Goal: Task Accomplishment & Management: Complete application form

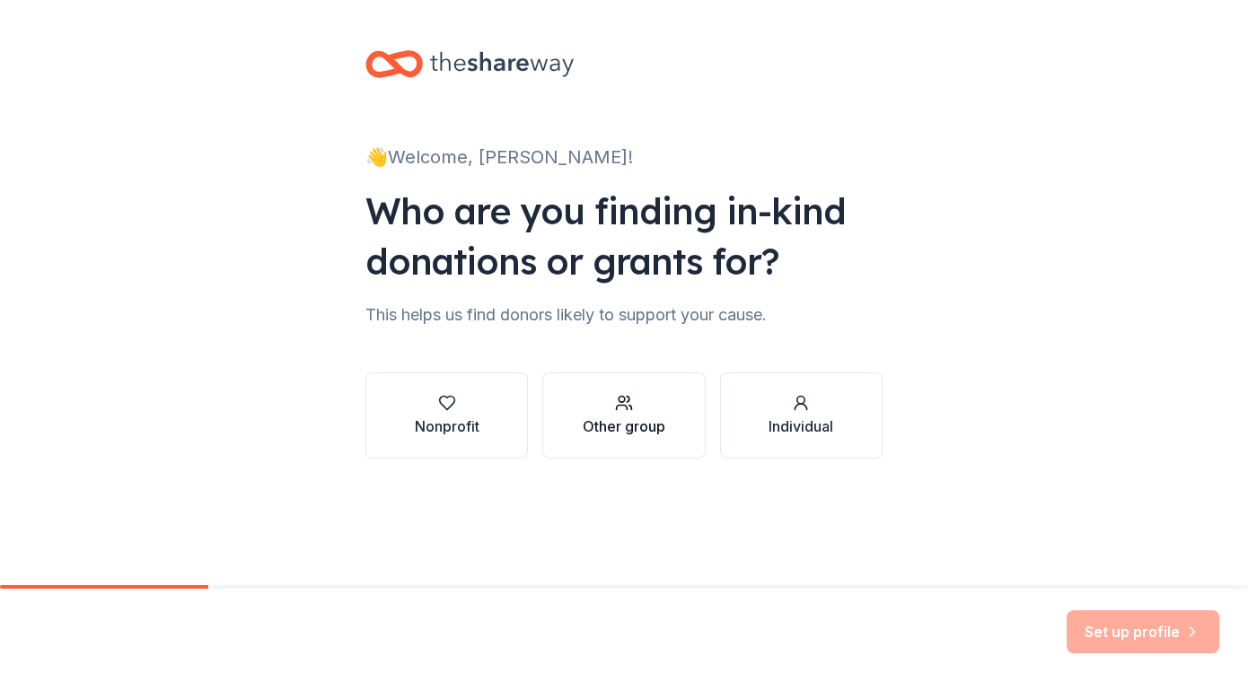
click at [619, 416] on div "Other group" at bounding box center [624, 427] width 83 height 22
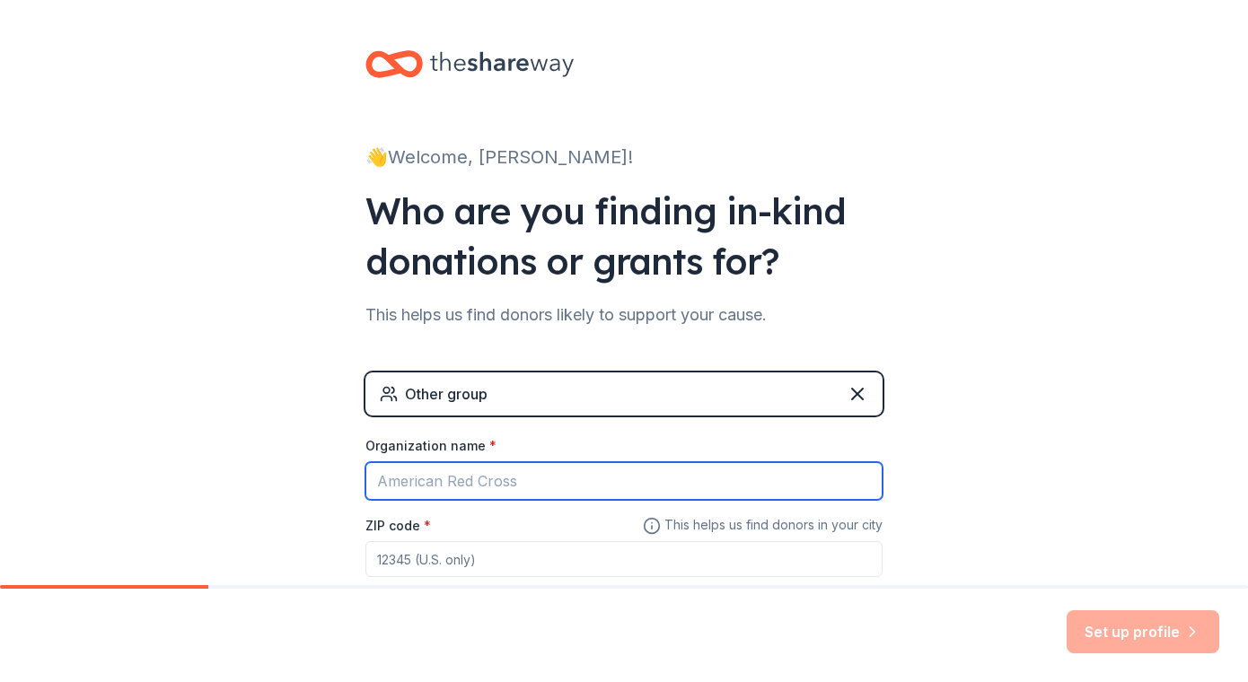
click at [561, 481] on input "Organization name *" at bounding box center [623, 481] width 517 height 38
type input "Brookline Youth Baseball"
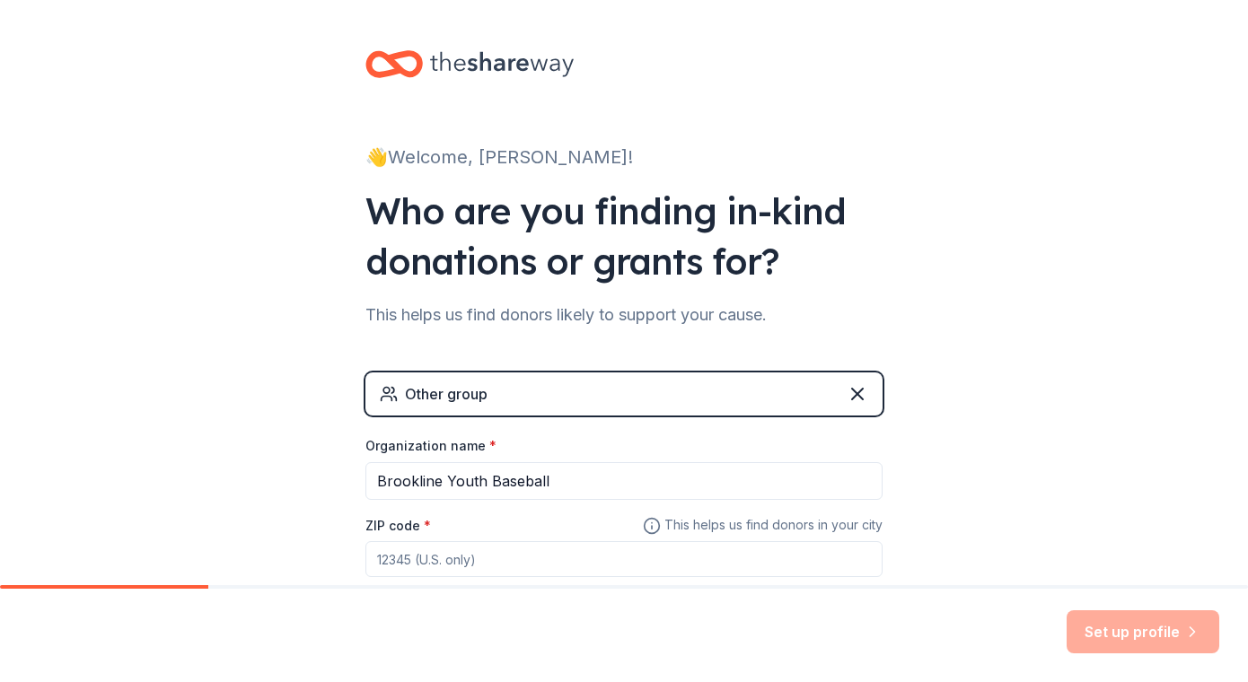
click at [548, 566] on input "ZIP code *" at bounding box center [623, 559] width 517 height 36
type input "19083"
click at [1091, 633] on button "Set up profile" at bounding box center [1142, 631] width 153 height 43
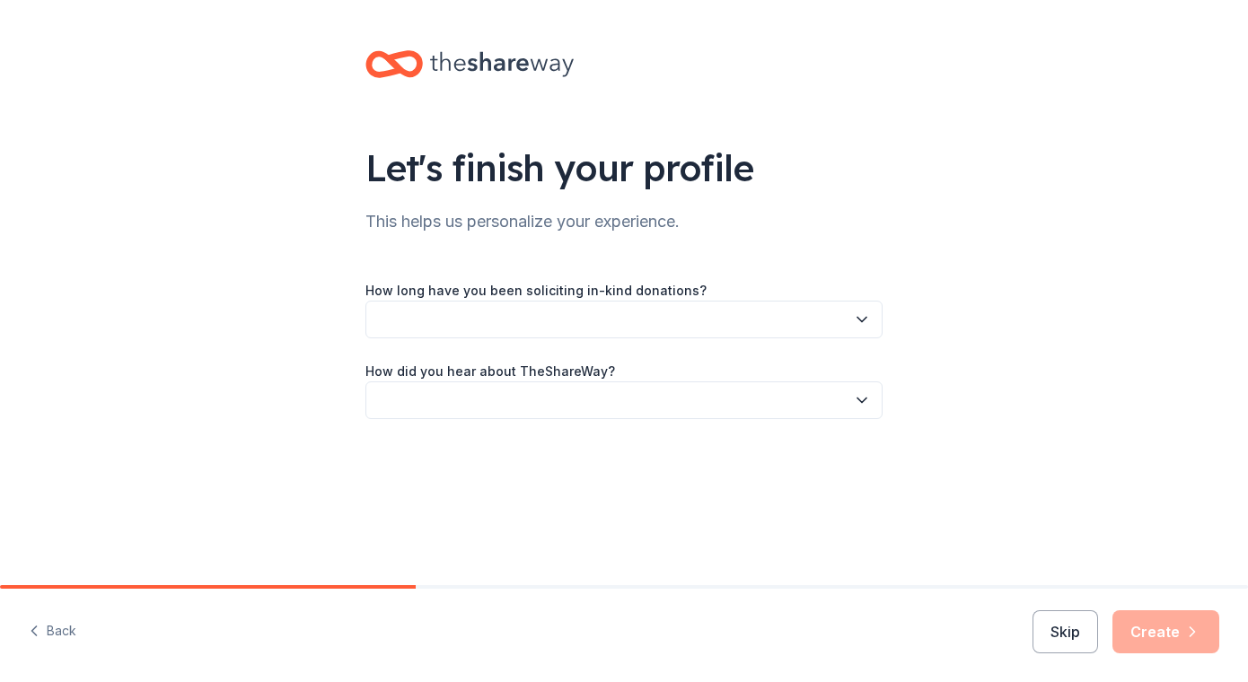
click at [829, 315] on button "button" at bounding box center [623, 320] width 517 height 38
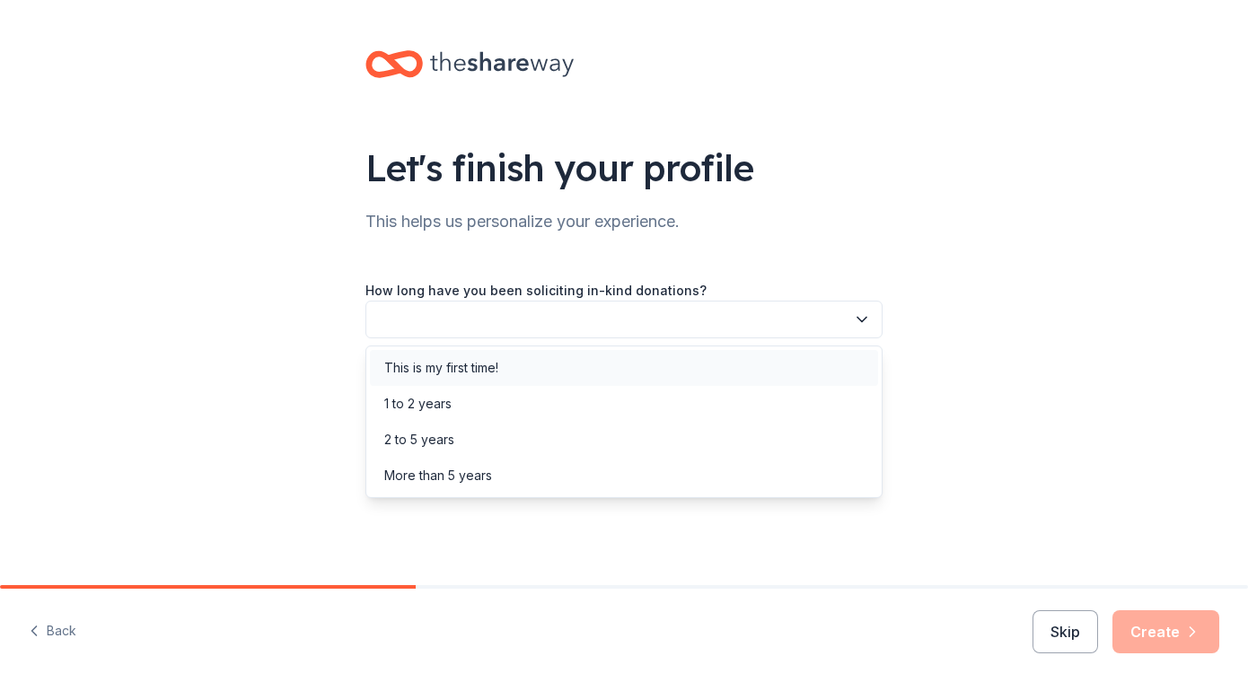
click at [820, 357] on div "This is my first time!" at bounding box center [624, 368] width 508 height 36
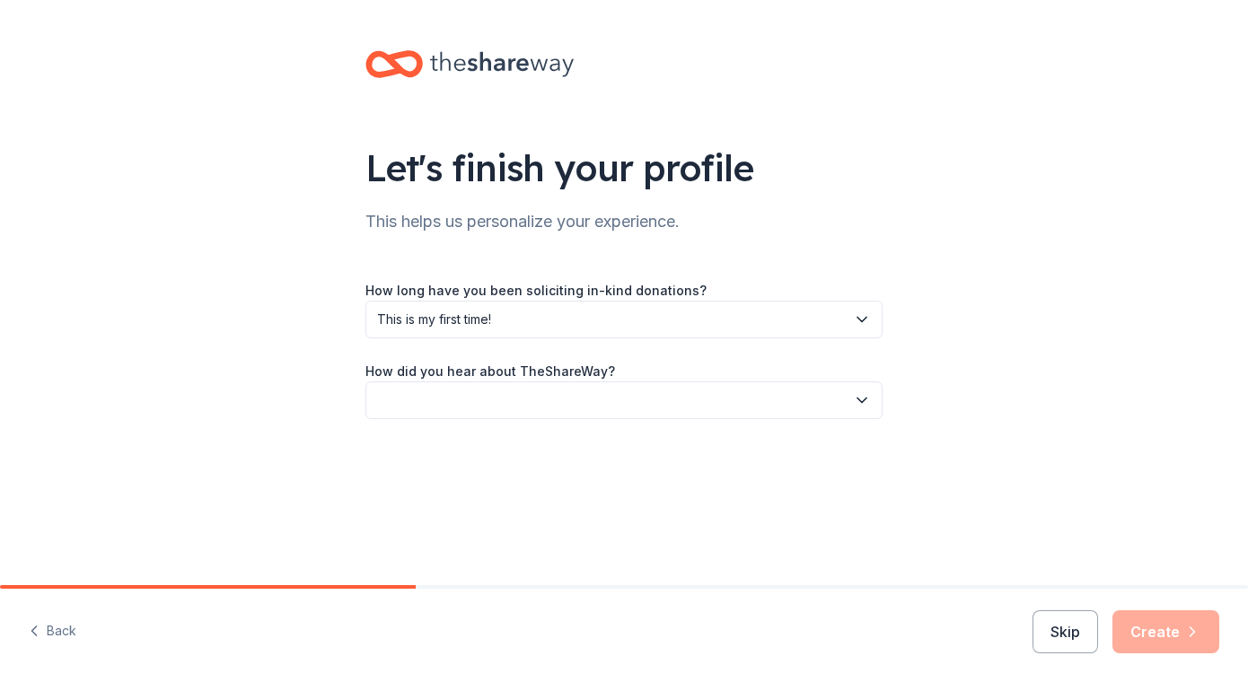
click at [823, 402] on button "button" at bounding box center [623, 401] width 517 height 38
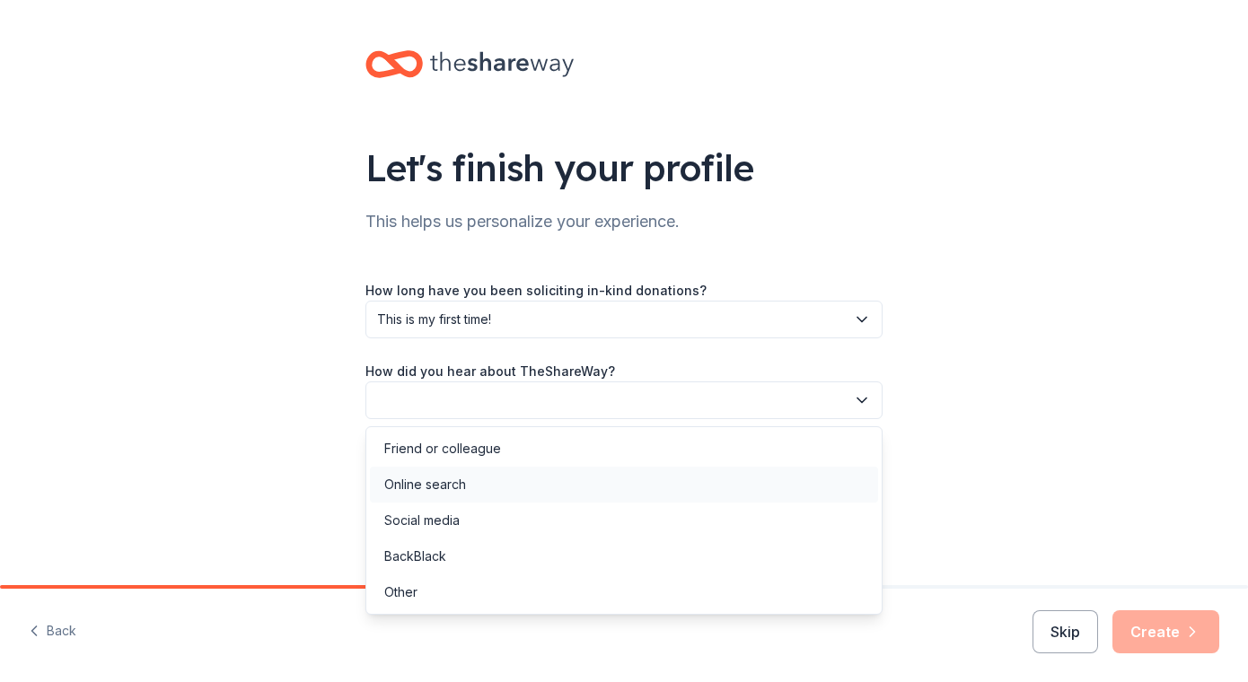
click at [771, 474] on div "Online search" at bounding box center [624, 485] width 508 height 36
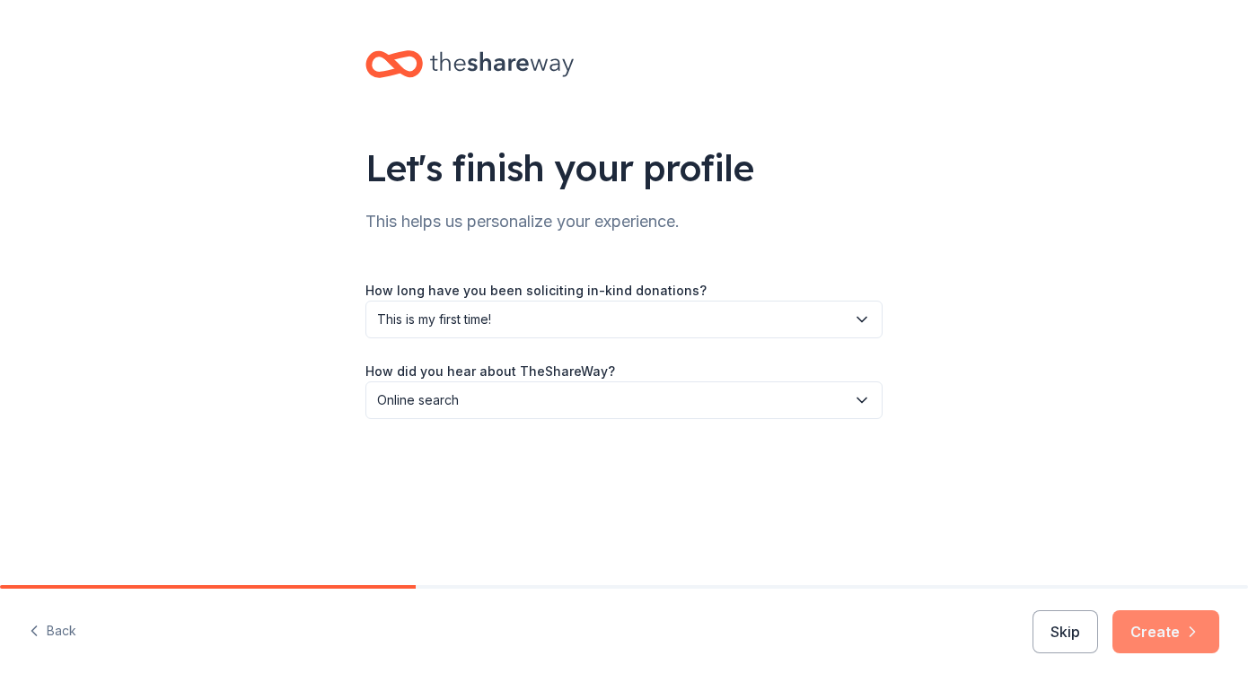
click at [1154, 642] on button "Create" at bounding box center [1165, 631] width 107 height 43
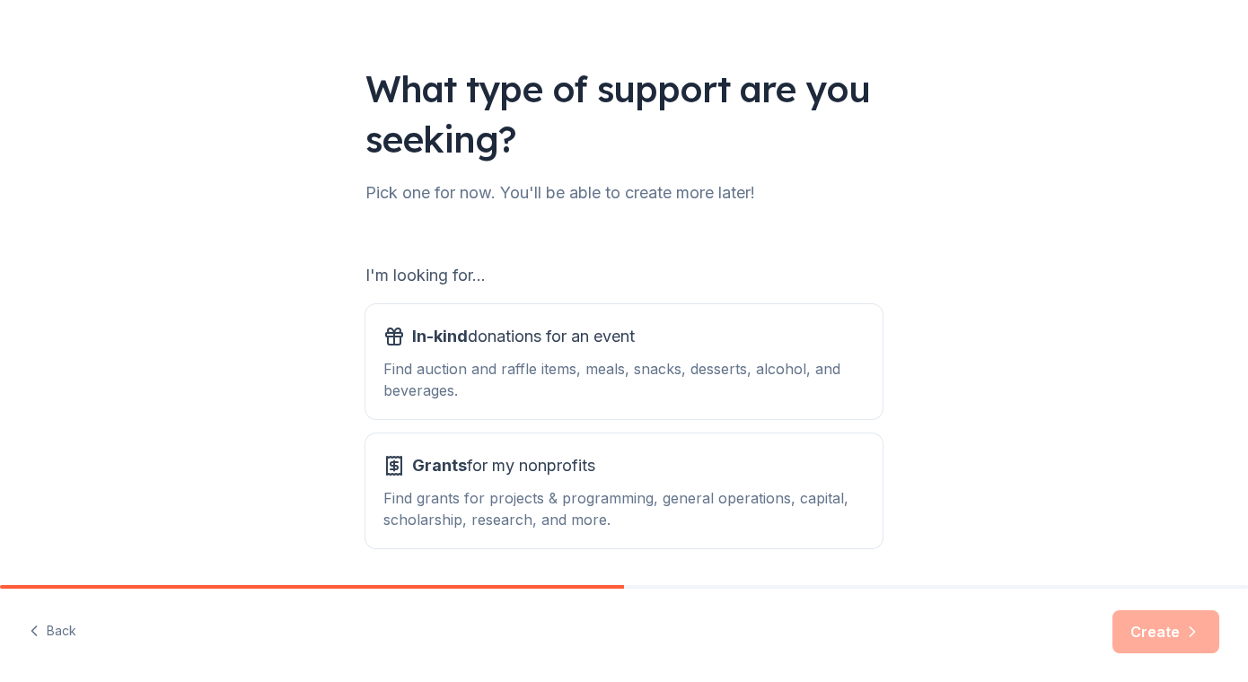
scroll to position [122, 0]
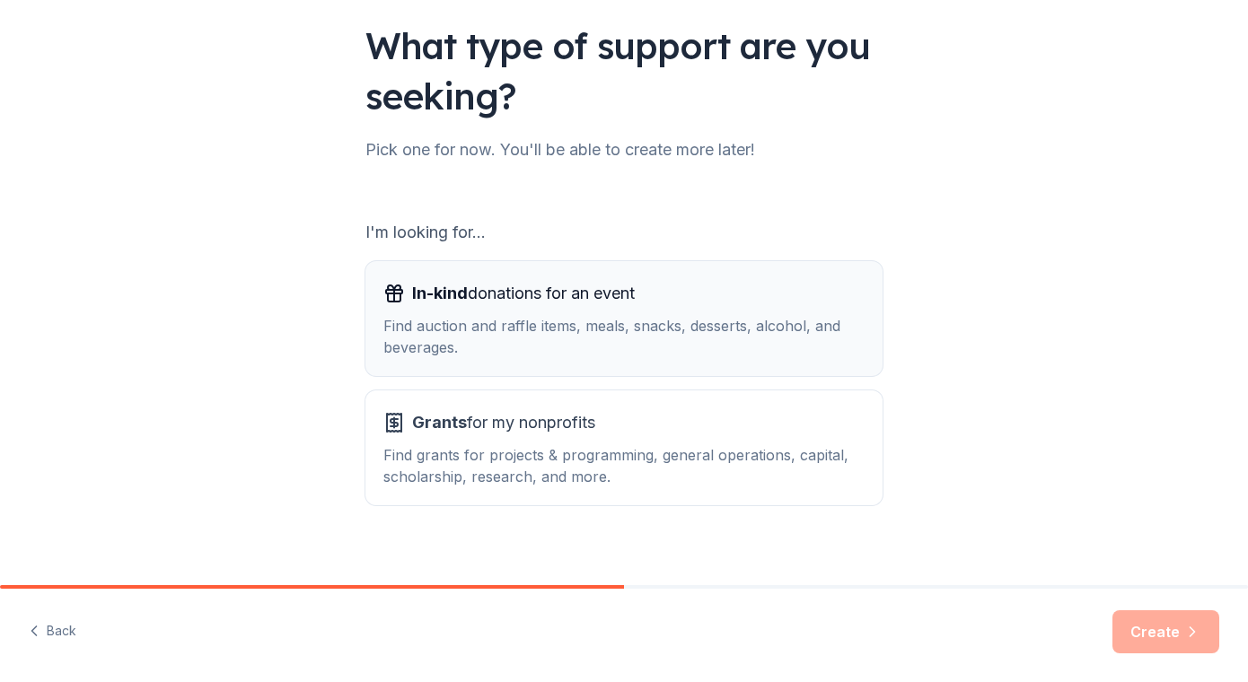
click at [797, 348] on div "Find auction and raffle items, meals, snacks, desserts, alcohol, and beverages." at bounding box center [623, 336] width 481 height 43
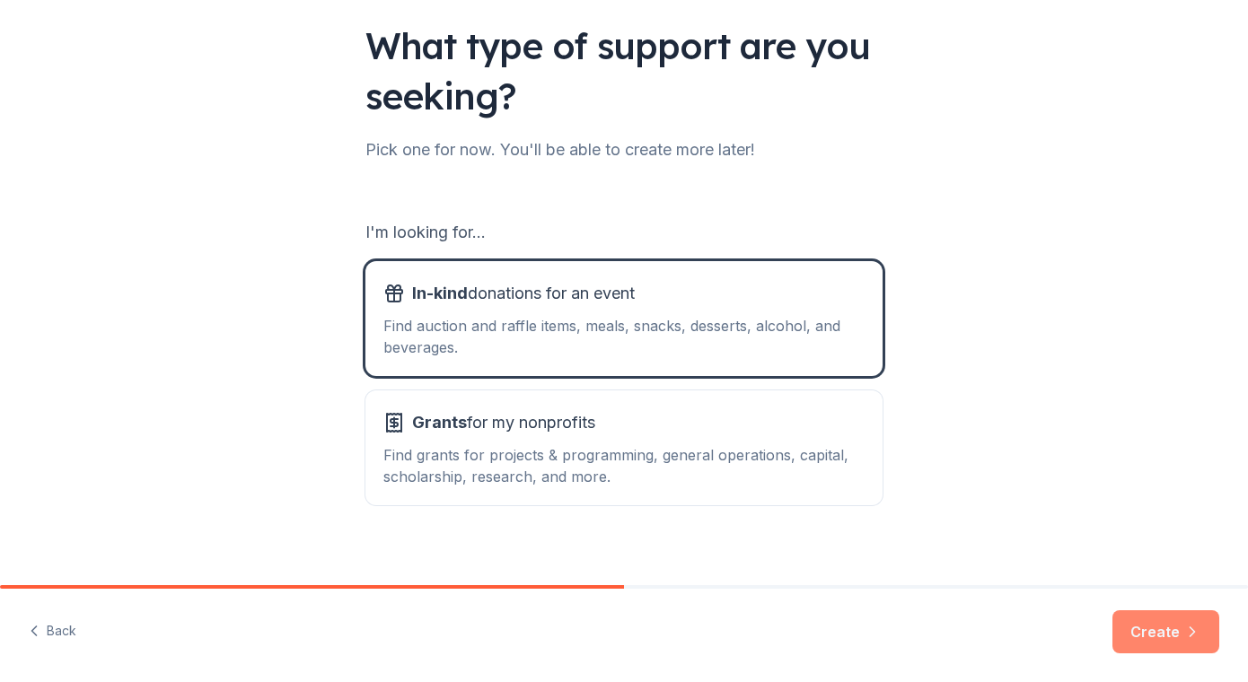
click at [1153, 631] on button "Create" at bounding box center [1165, 631] width 107 height 43
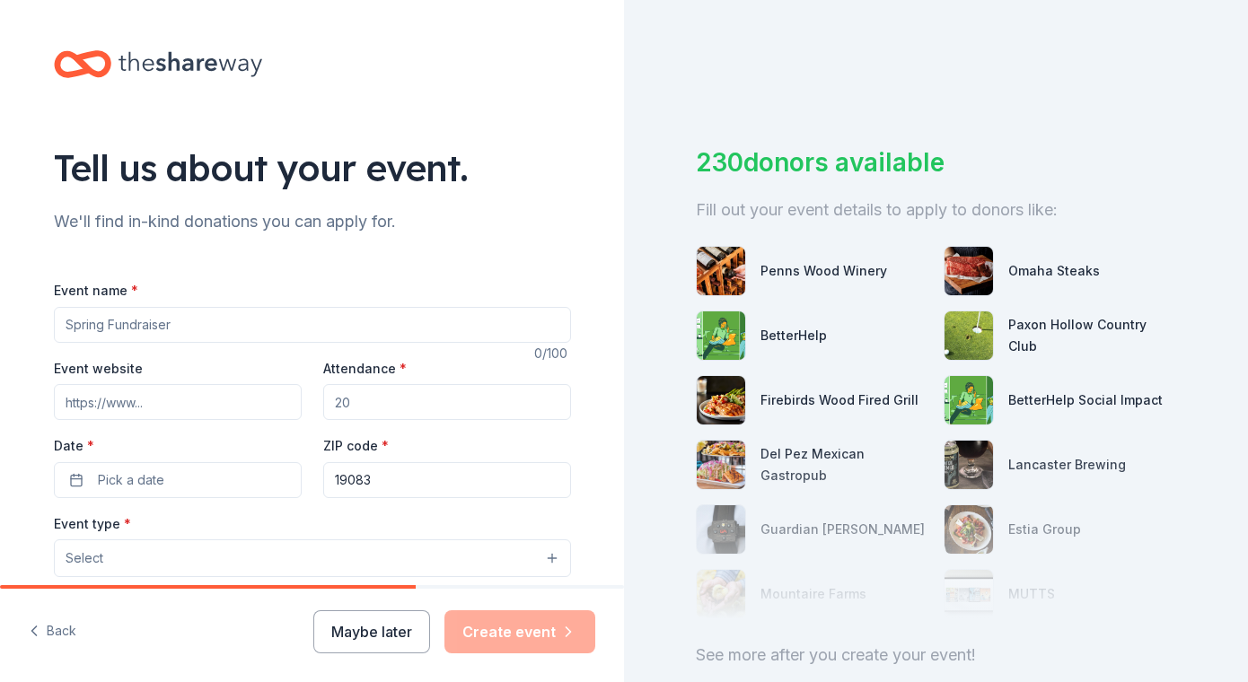
click at [405, 324] on input "Event name *" at bounding box center [312, 325] width 517 height 36
type input "B"
type input "P"
type input "Bag Bingo"
type input "100"
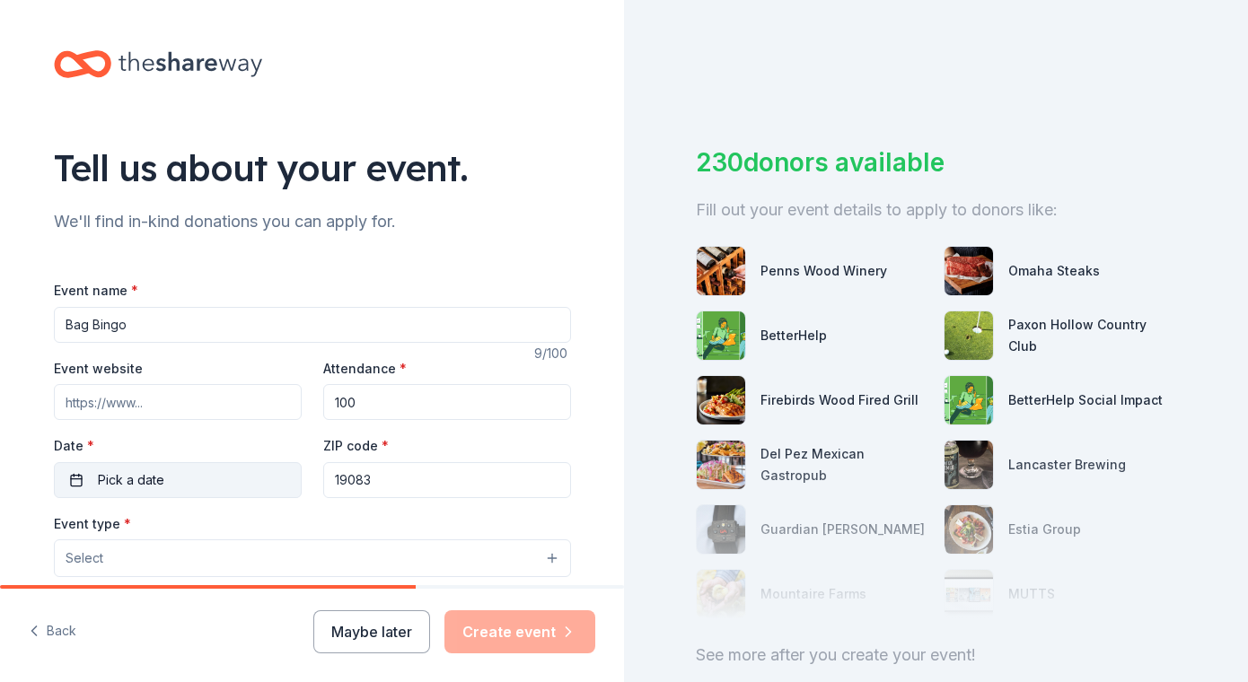
click at [258, 480] on button "Pick a date" at bounding box center [178, 480] width 248 height 36
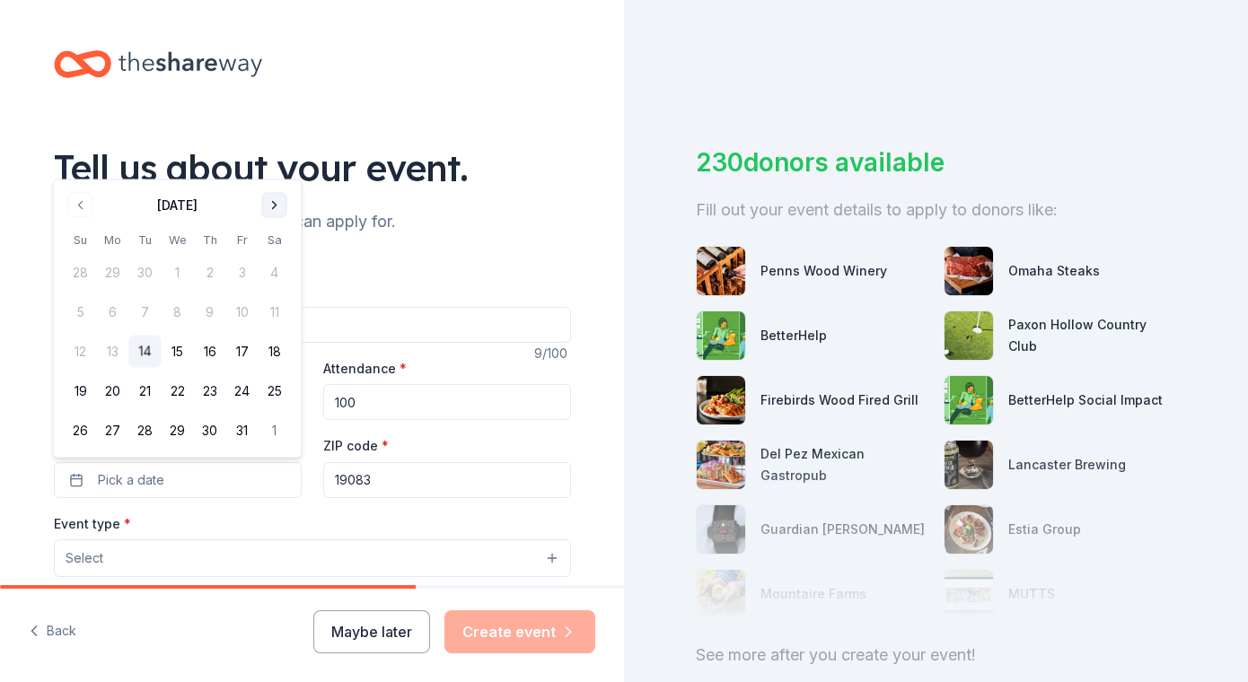
click at [277, 206] on button "Go to next month" at bounding box center [274, 205] width 25 height 25
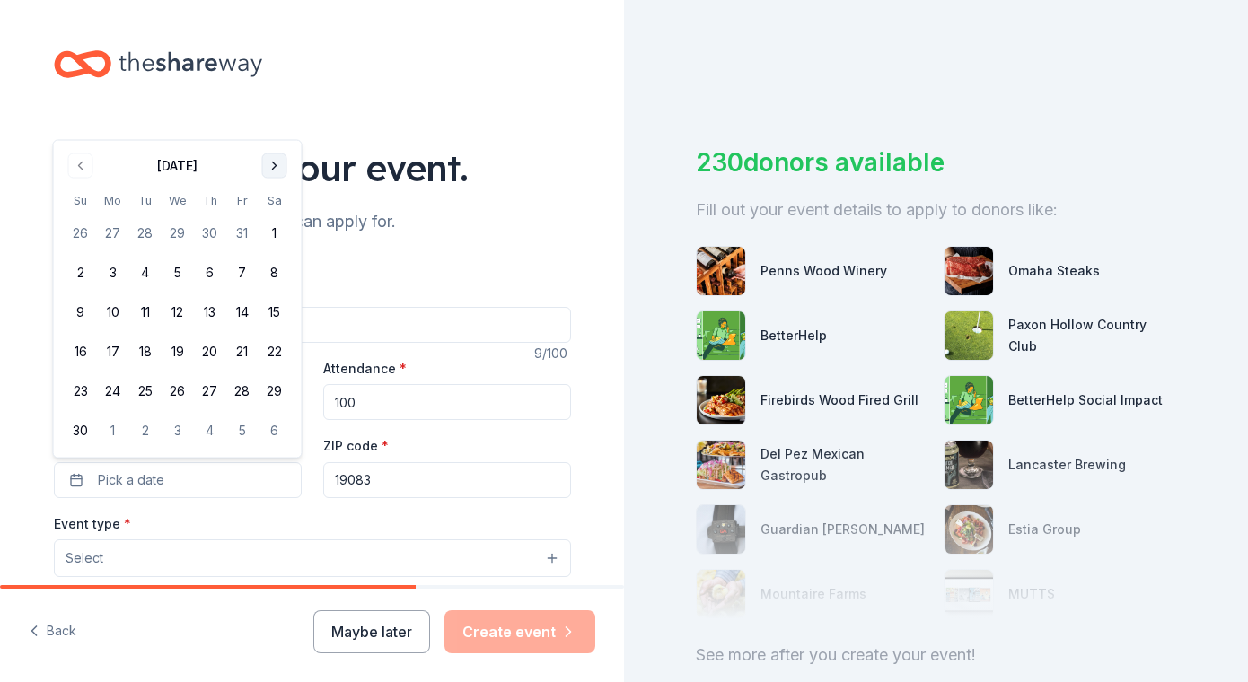
click at [278, 167] on button "Go to next month" at bounding box center [274, 166] width 25 height 25
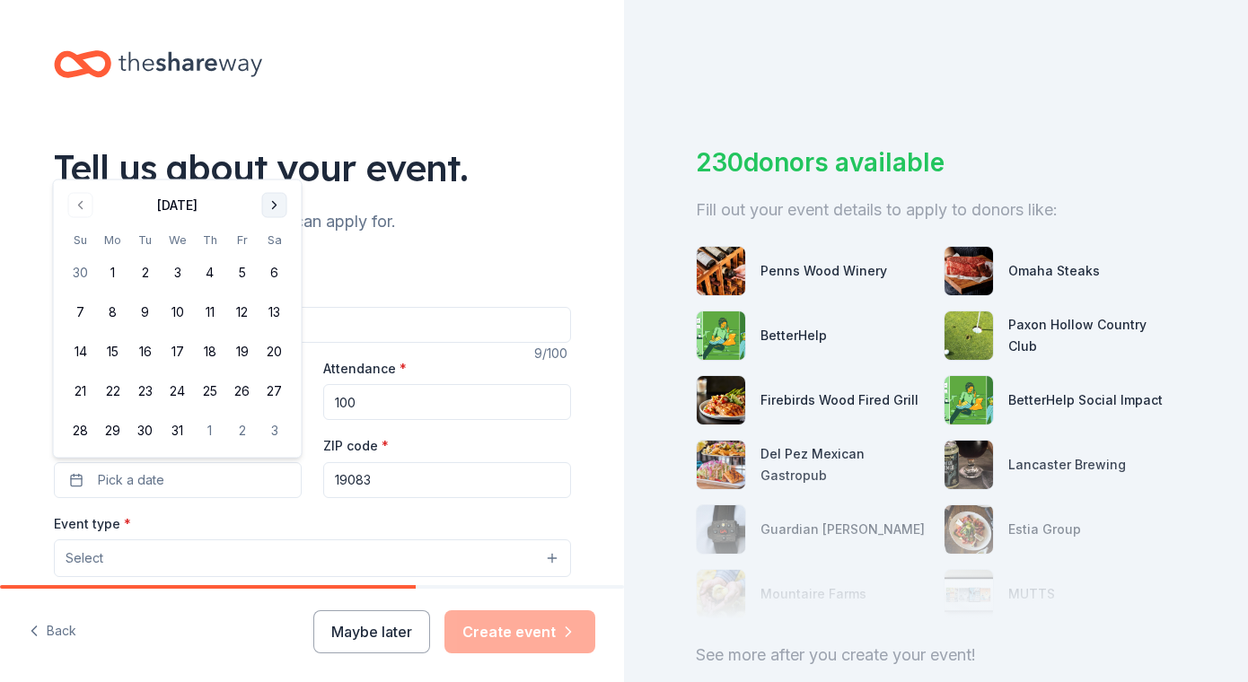
click at [278, 194] on button "Go to next month" at bounding box center [274, 205] width 25 height 25
click at [278, 197] on button "Go to next month" at bounding box center [274, 205] width 25 height 25
click at [273, 398] on button "21" at bounding box center [275, 391] width 32 height 32
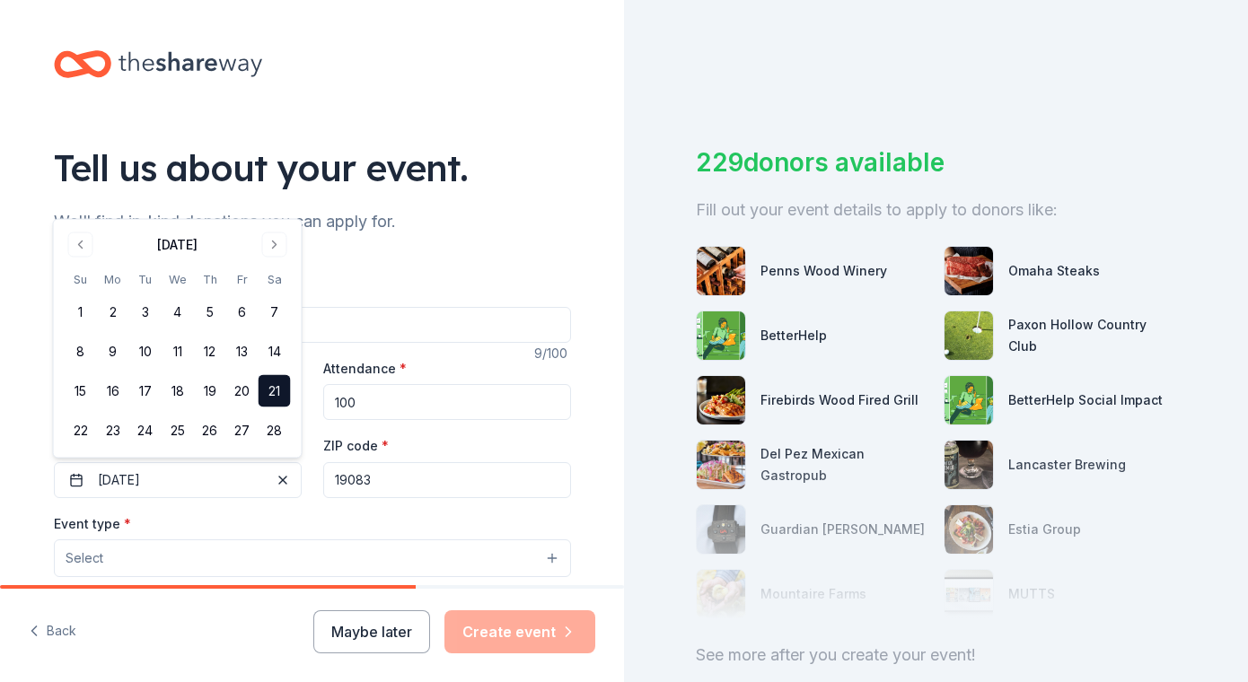
click at [313, 506] on div "Event name * Bag Bingo 9 /100 Event website Attendance * 100 Date * 02/21/2026 …" at bounding box center [312, 693] width 517 height 829
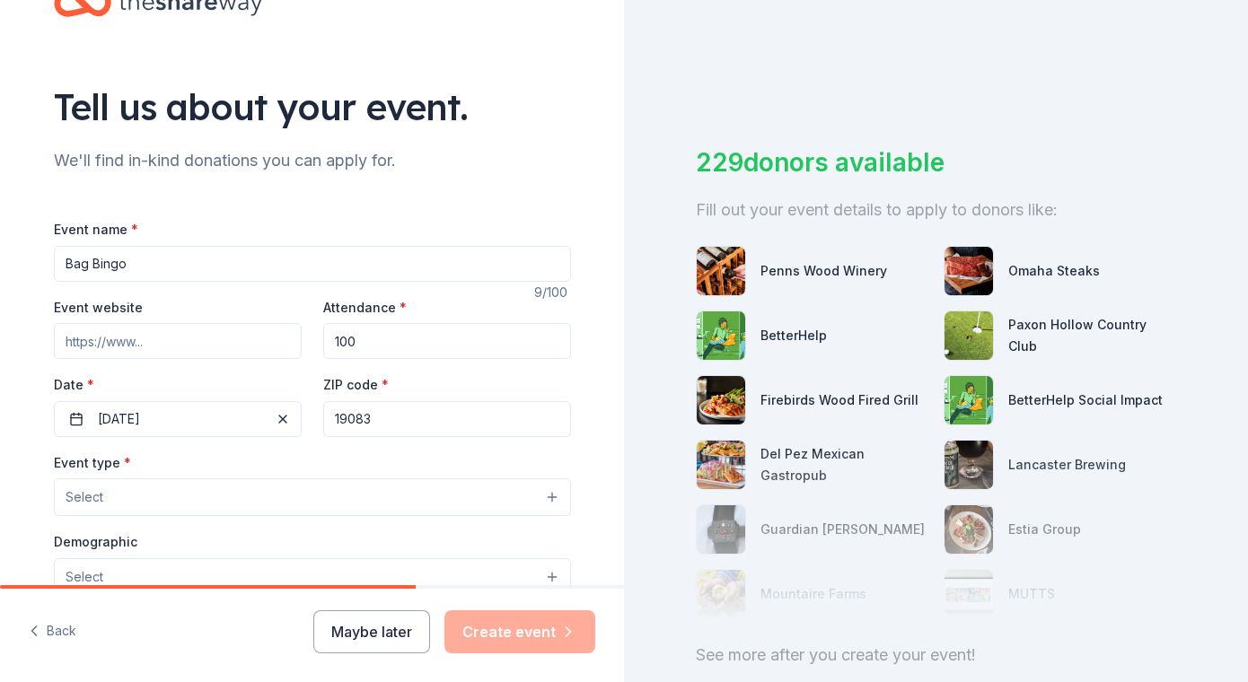
scroll to position [66, 0]
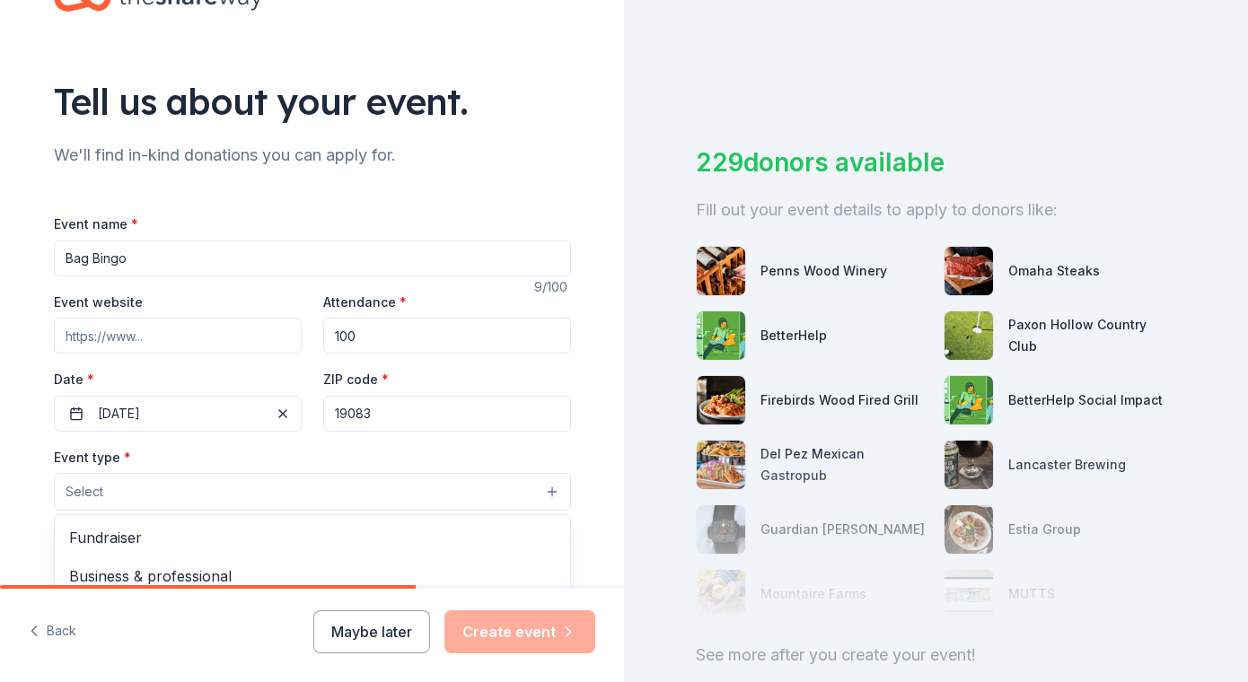
click at [373, 495] on button "Select" at bounding box center [312, 492] width 517 height 38
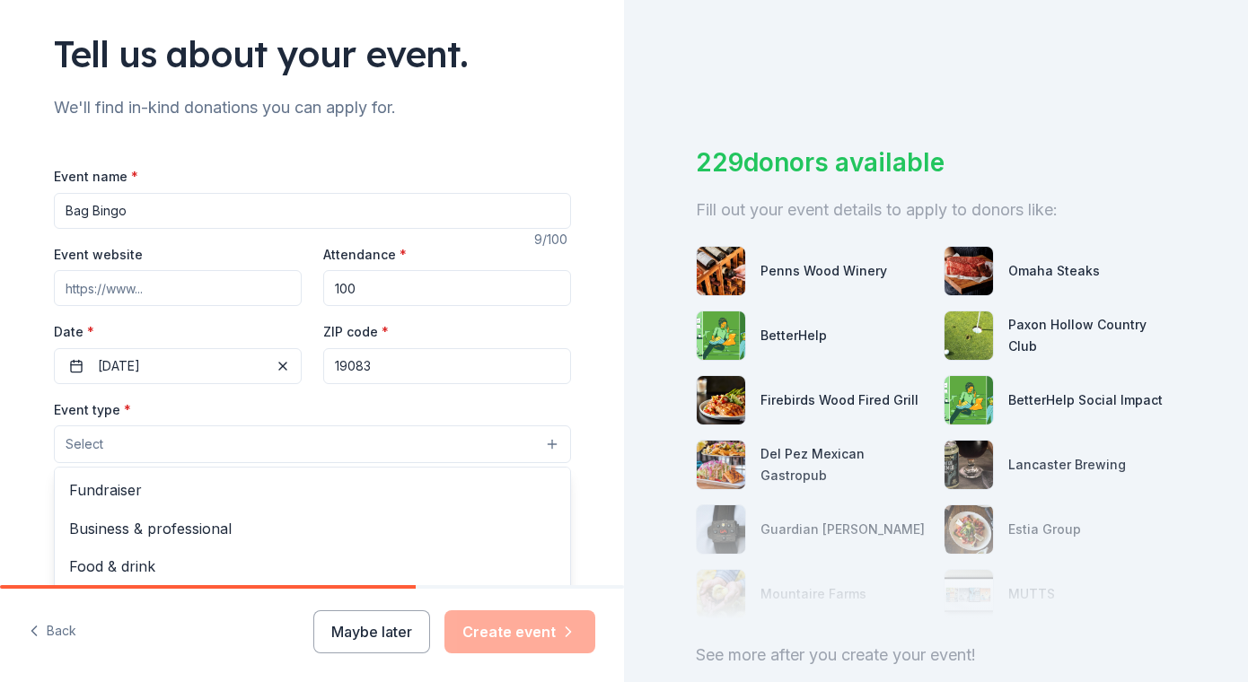
scroll to position [121, 0]
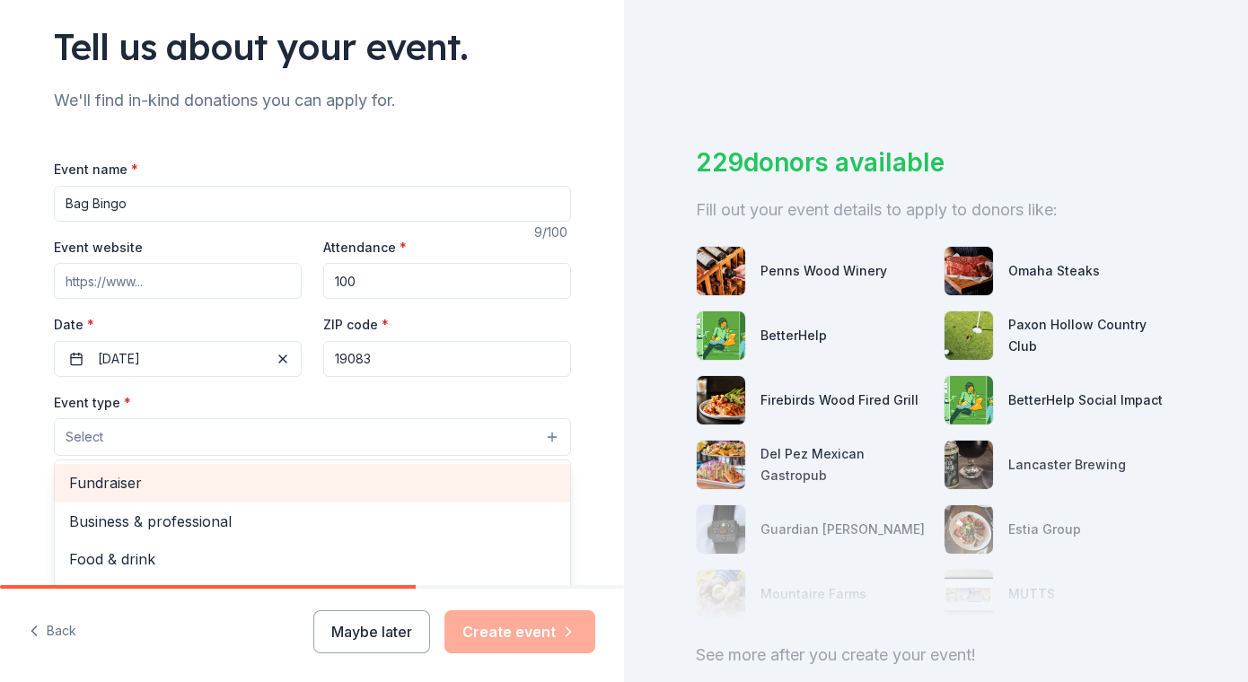
click at [376, 466] on div "Fundraiser" at bounding box center [312, 483] width 515 height 38
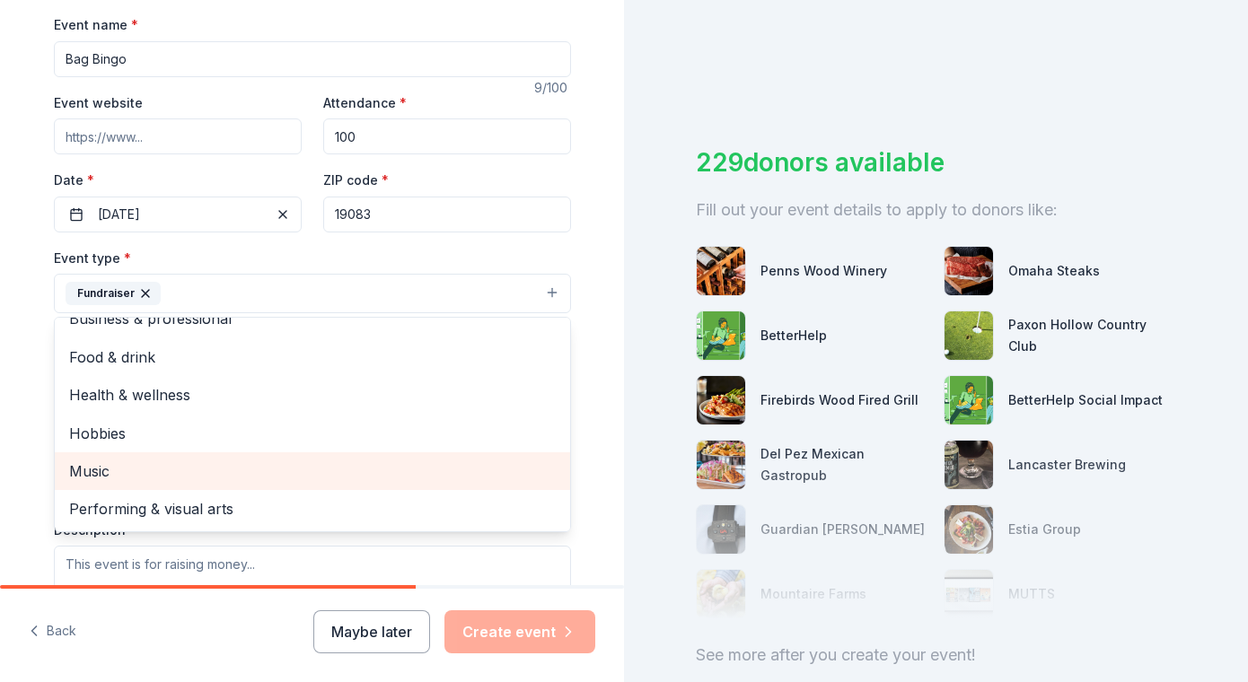
scroll to position [283, 0]
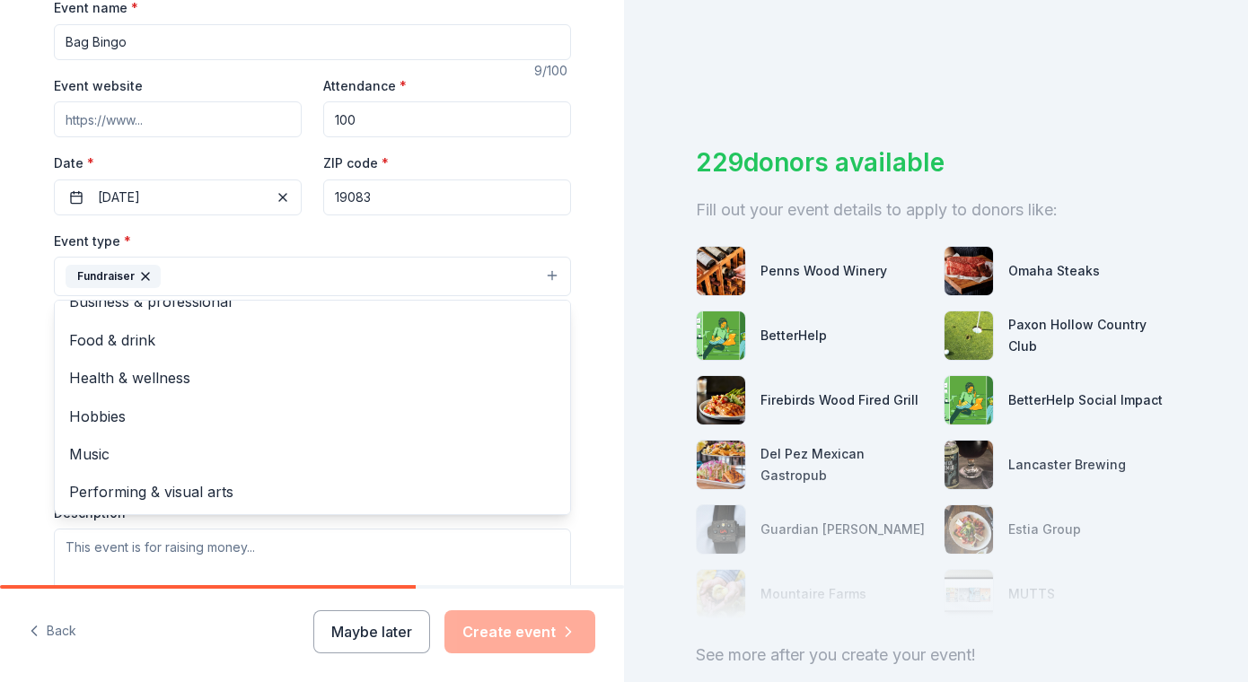
click at [603, 513] on div "Tell us about your event. We'll find in-kind donations you can apply for. Event…" at bounding box center [312, 315] width 624 height 1197
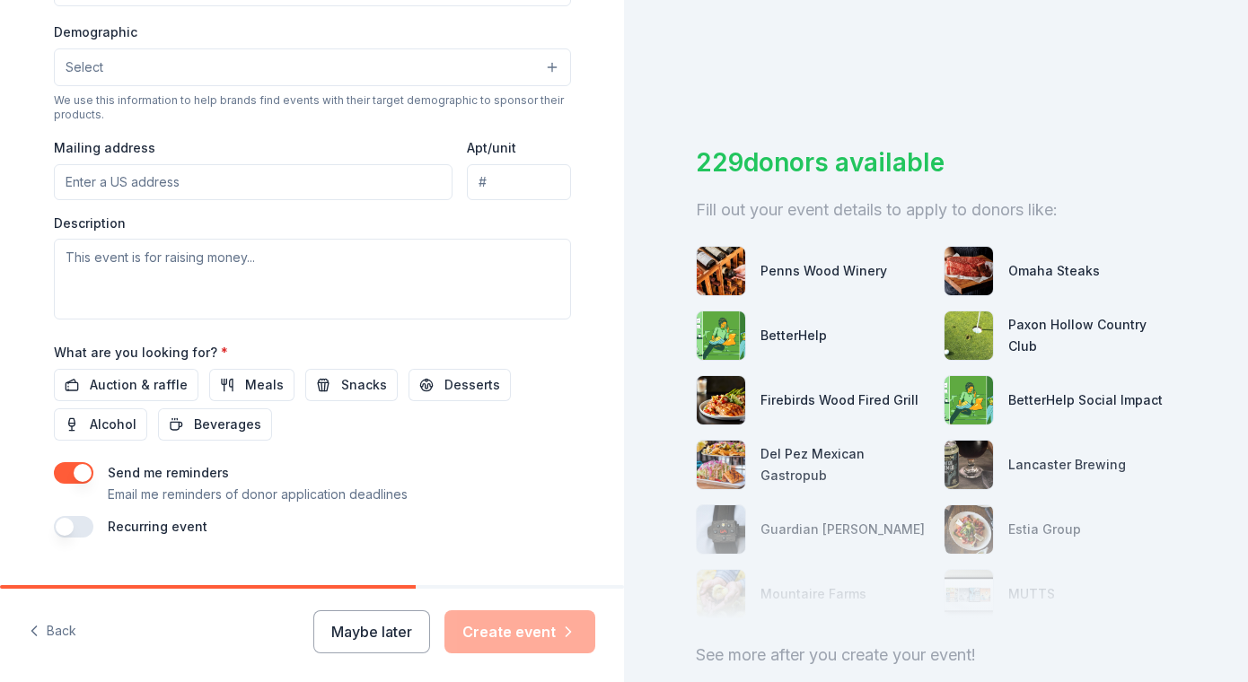
scroll to position [611, 0]
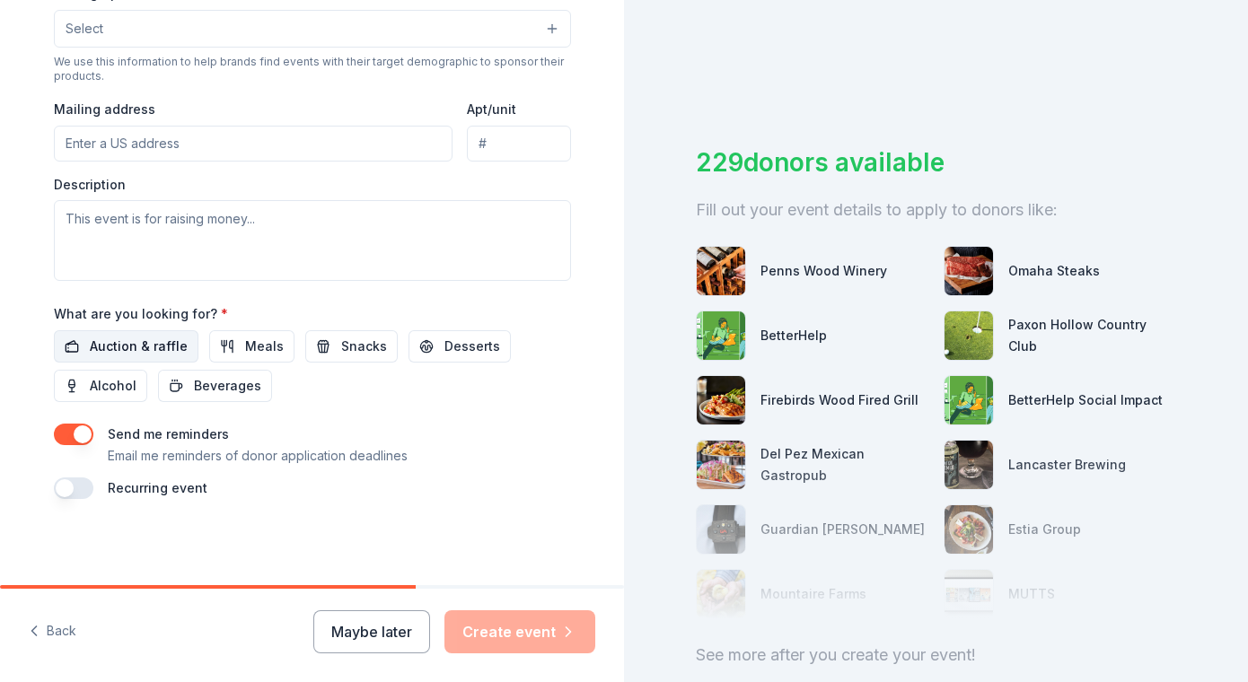
click at [180, 345] on span "Auction & raffle" at bounding box center [139, 347] width 98 height 22
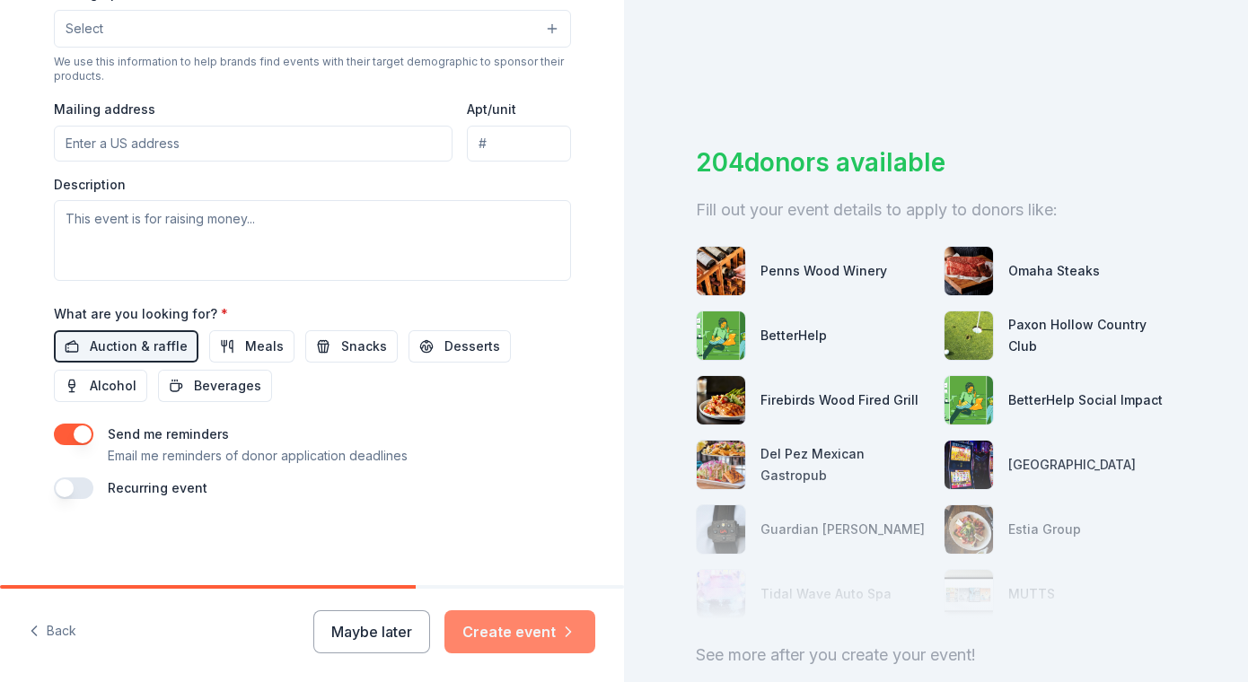
click at [557, 634] on button "Create event" at bounding box center [519, 631] width 151 height 43
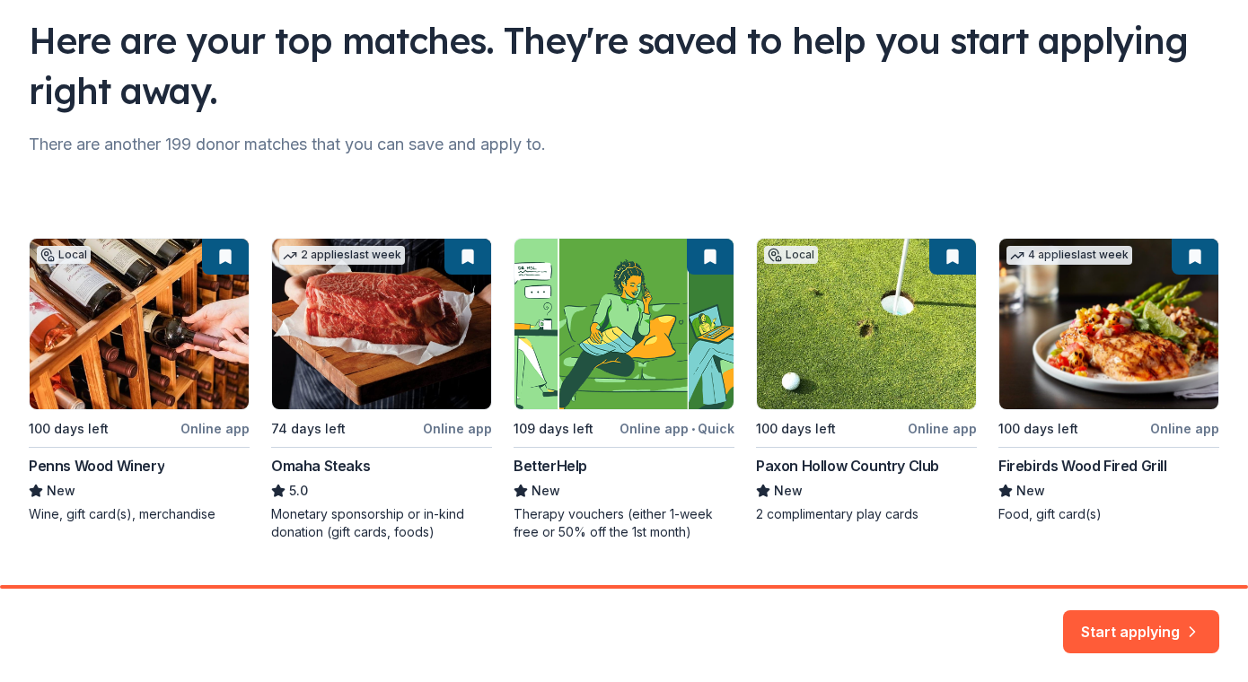
scroll to position [170, 0]
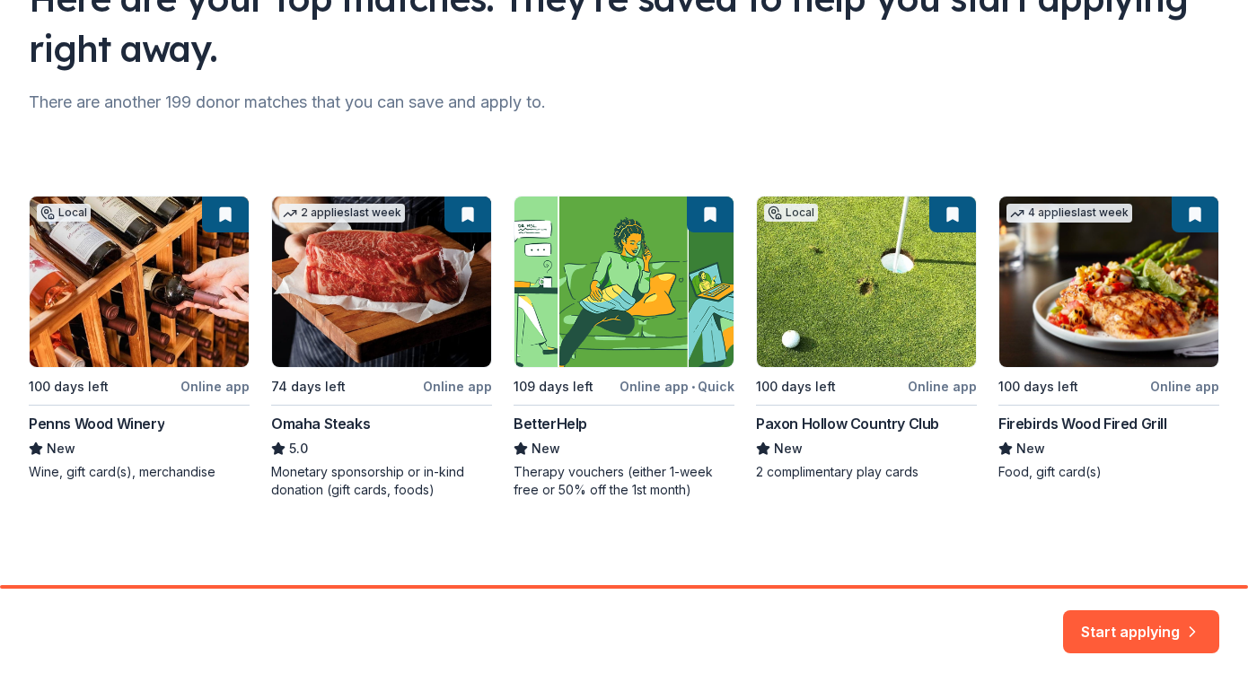
click at [840, 320] on div "Local 100 days left Online app Penns Wood Winery New Wine, gift card(s), mercha…" at bounding box center [624, 347] width 1190 height 303
click at [1093, 627] on button "Start applying" at bounding box center [1141, 629] width 156 height 43
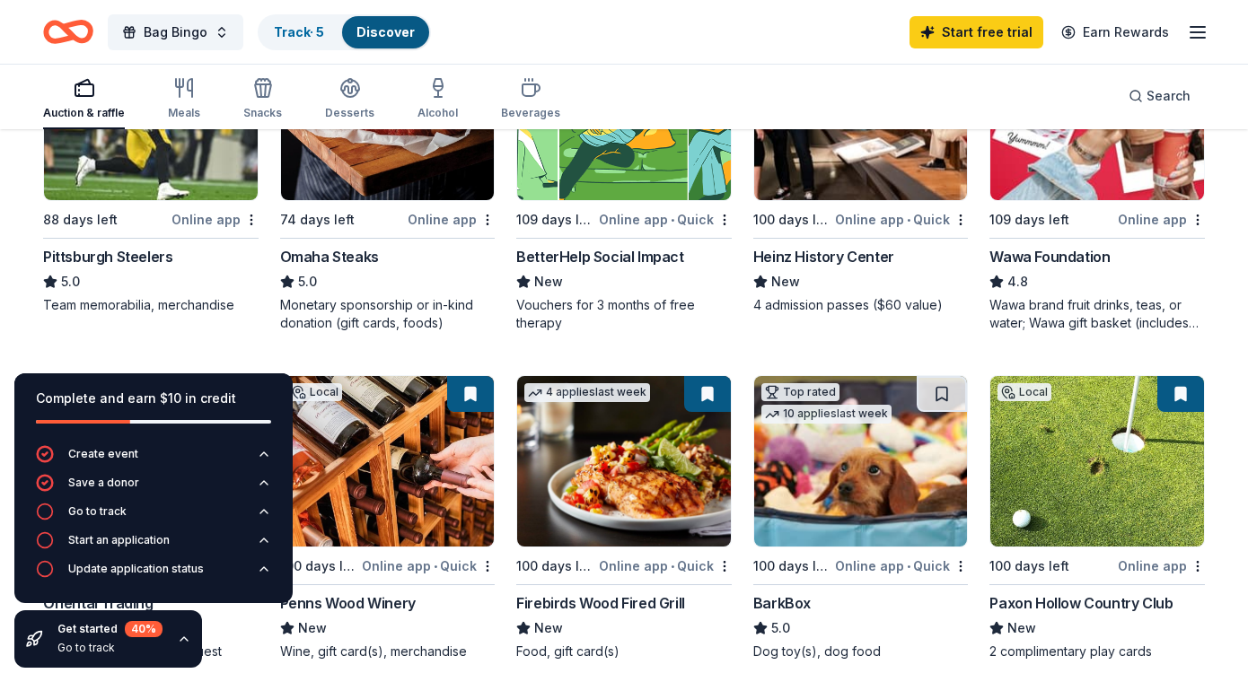
scroll to position [350, 0]
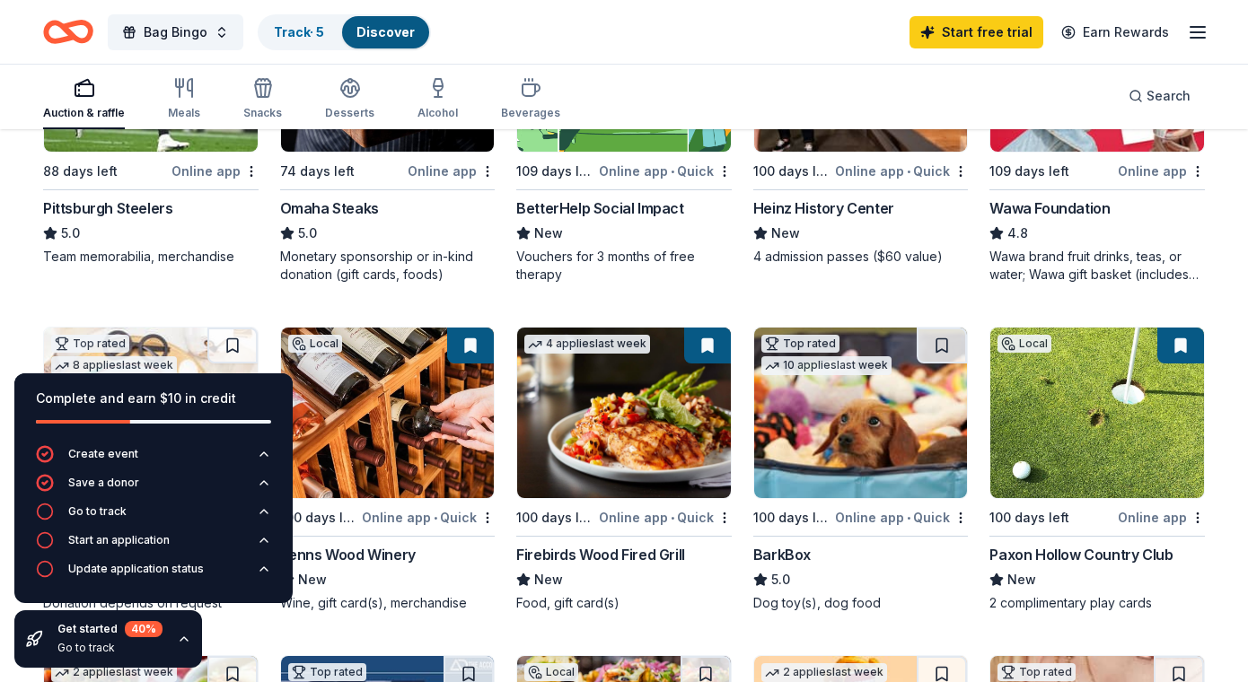
click at [259, 285] on div "Top rated 1 apply last week 88 days left Online app Pittsburgh Steelers 5.0 Tea…" at bounding box center [624, 642] width 1162 height 1325
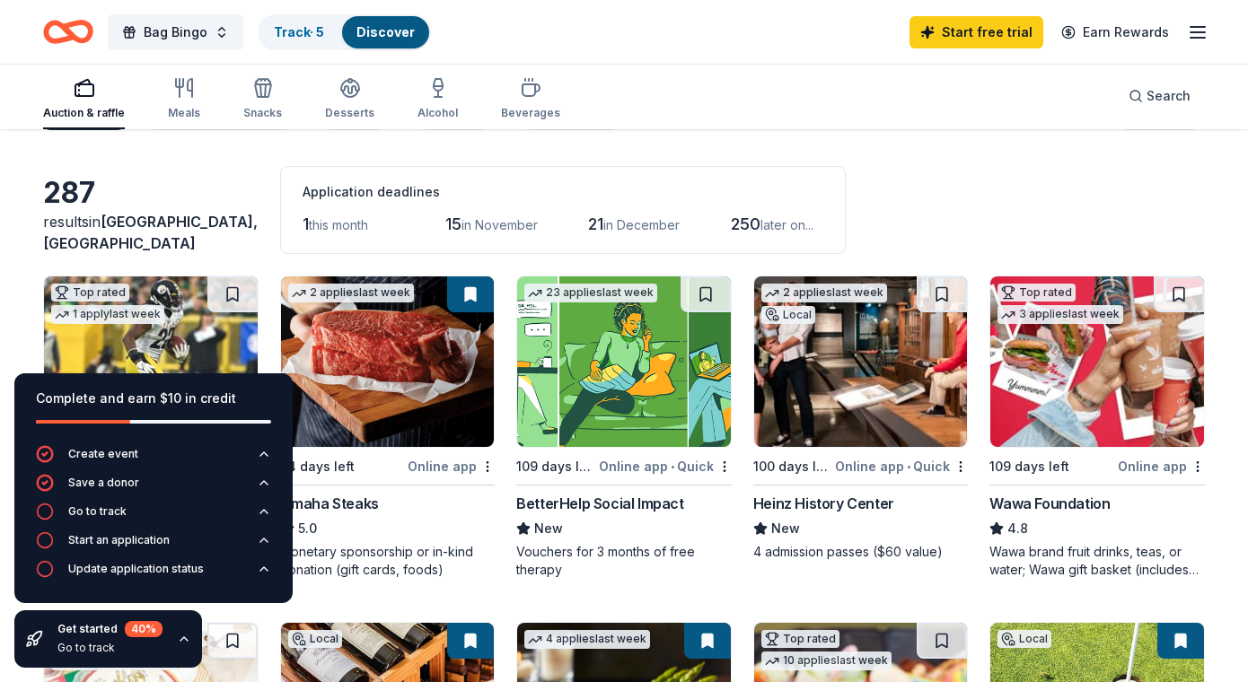
scroll to position [0, 0]
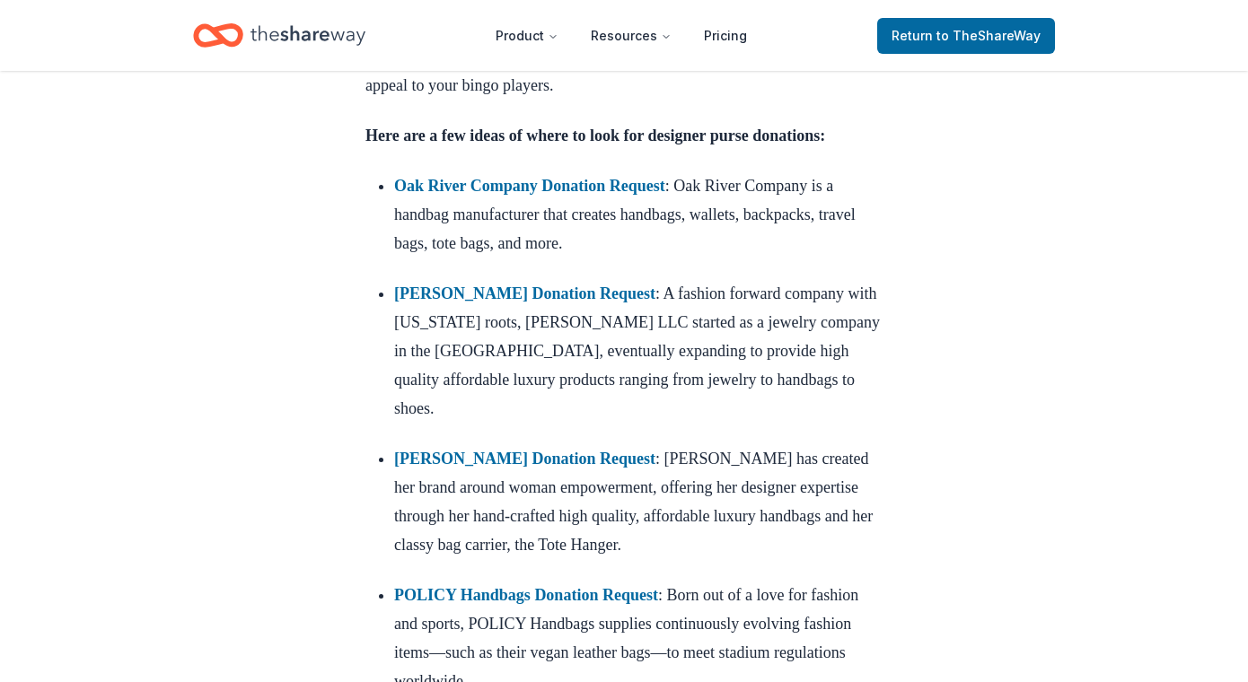
scroll to position [3129, 0]
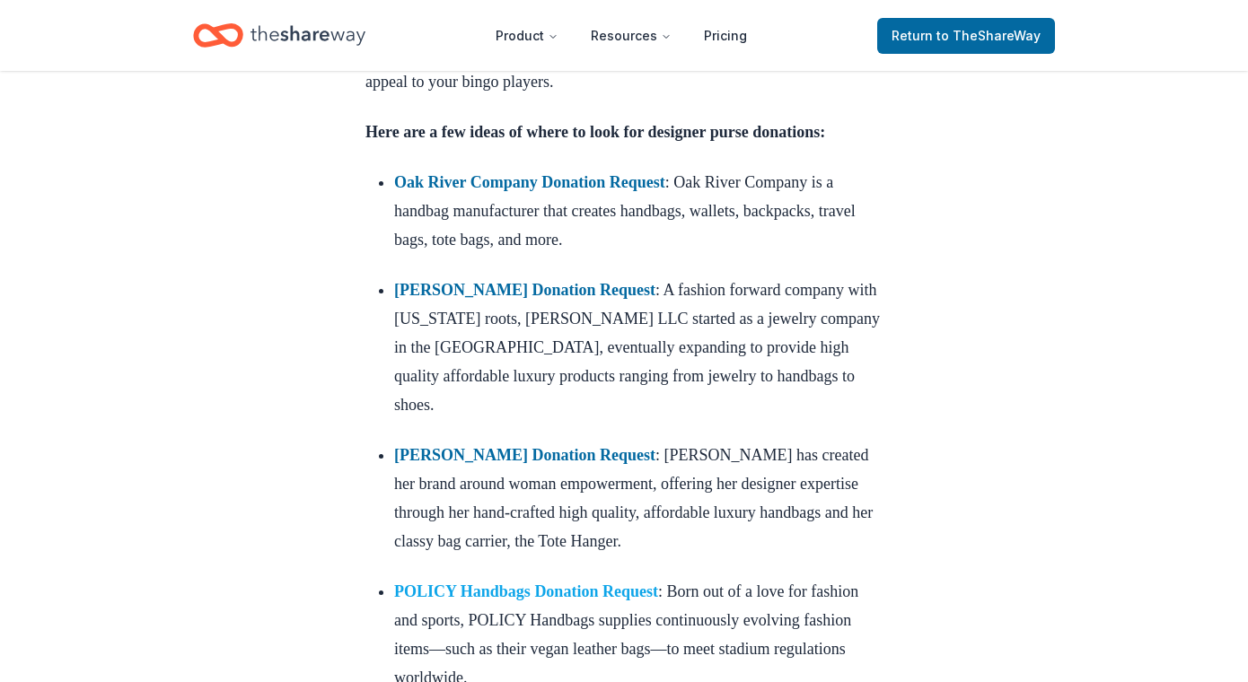
click at [487, 583] on strong "POLICY Handbags Donation Request" at bounding box center [526, 592] width 264 height 18
click at [537, 583] on strong "POLICY Handbags Donation Request" at bounding box center [526, 592] width 264 height 18
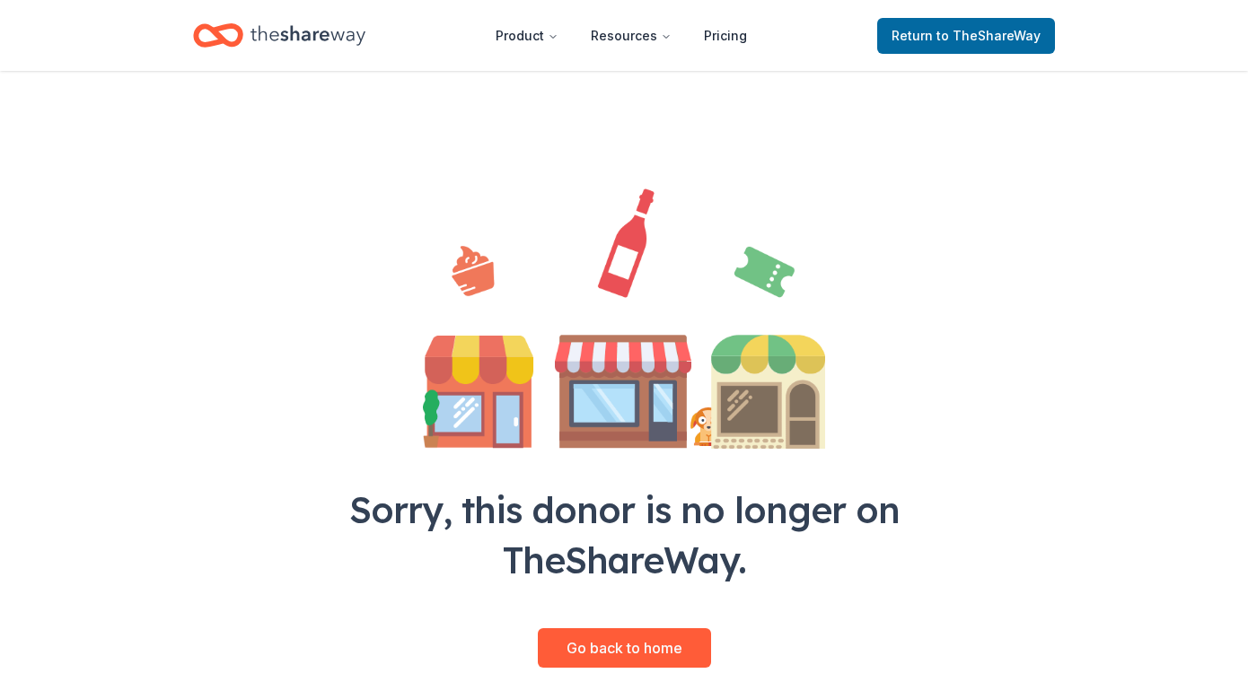
scroll to position [39, 0]
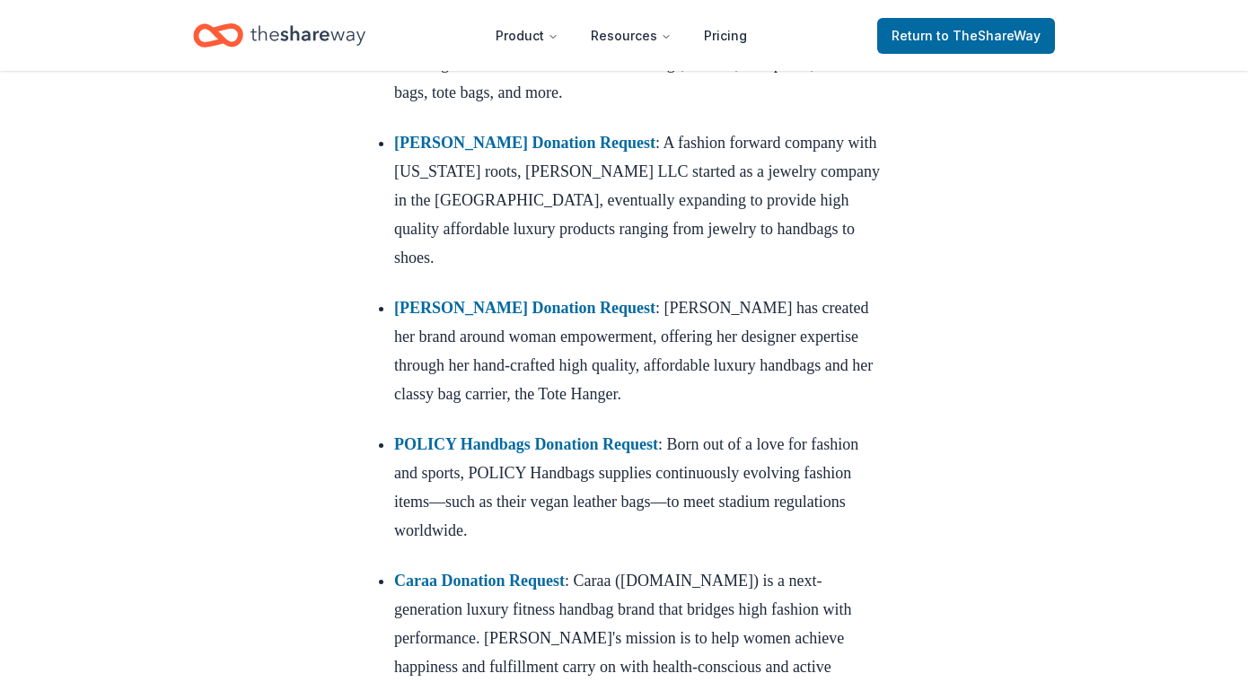
scroll to position [3290, 0]
